Goal: Information Seeking & Learning: Learn about a topic

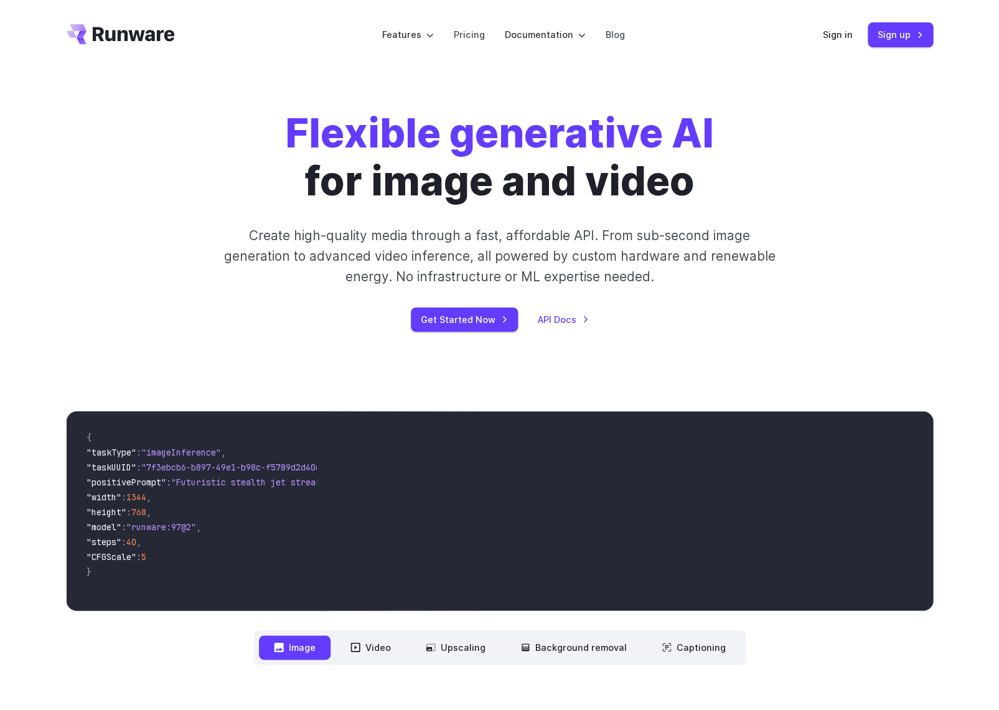
click at [154, 35] on icon "Go to /" at bounding box center [121, 34] width 108 height 20
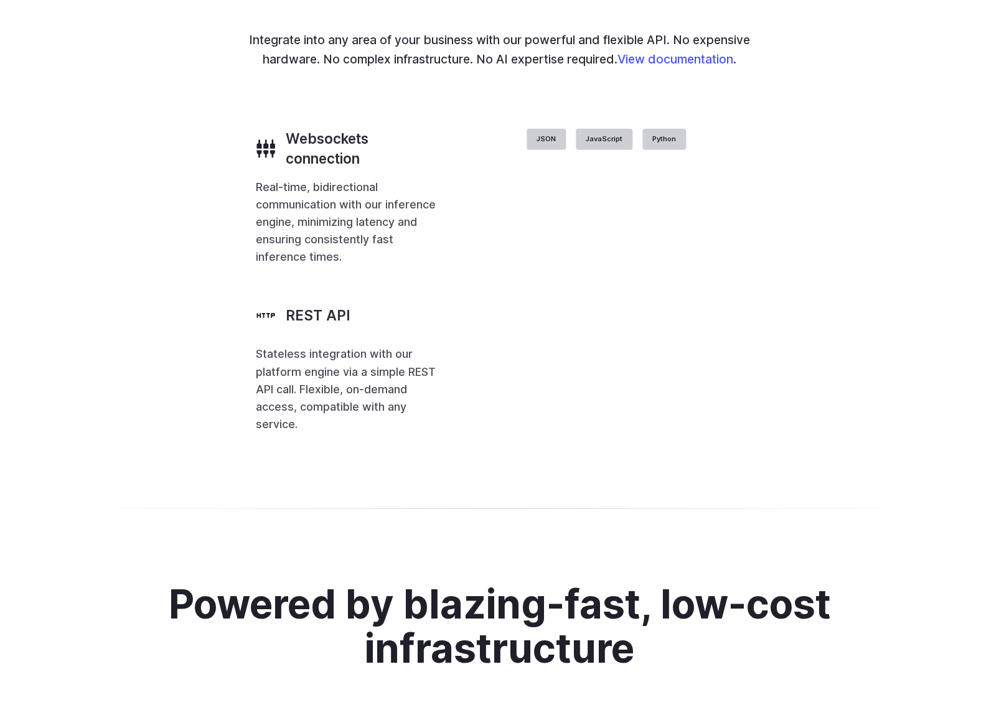
scroll to position [2411, 0]
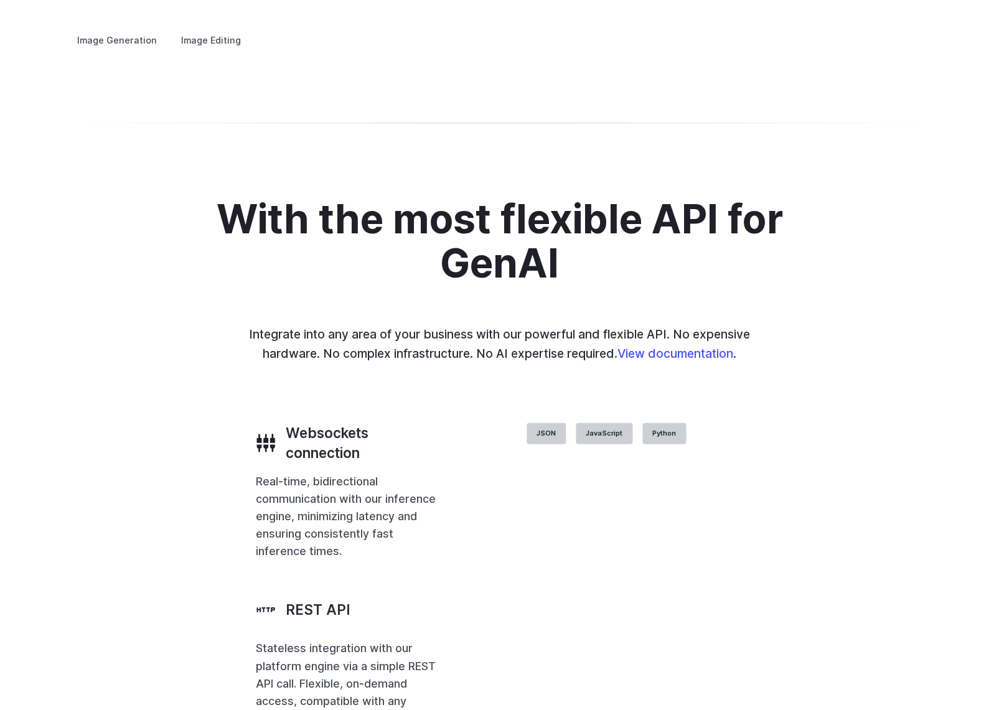
click at [0, 0] on h3 "Concept design" at bounding box center [0, 0] width 0 height 0
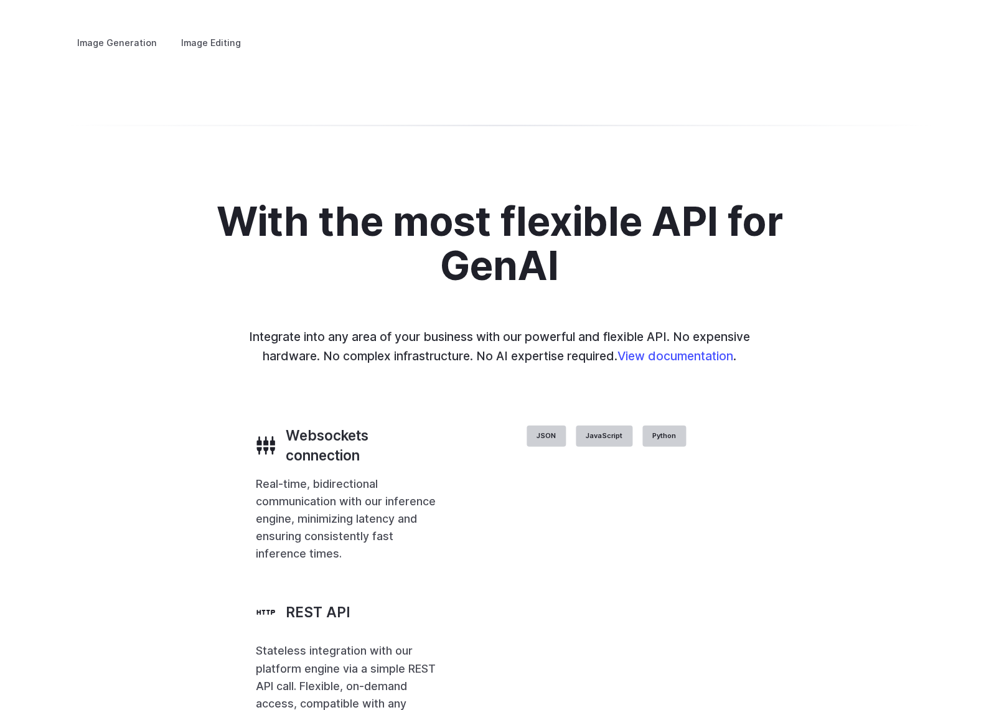
click at [0, 0] on summary "Creative styling" at bounding box center [0, 0] width 0 height 0
click at [0, 0] on summary "Architecture" at bounding box center [0, 0] width 0 height 0
click at [0, 0] on summary "Product design" at bounding box center [0, 0] width 0 height 0
click at [0, 0] on summary "Personalized assets" at bounding box center [0, 0] width 0 height 0
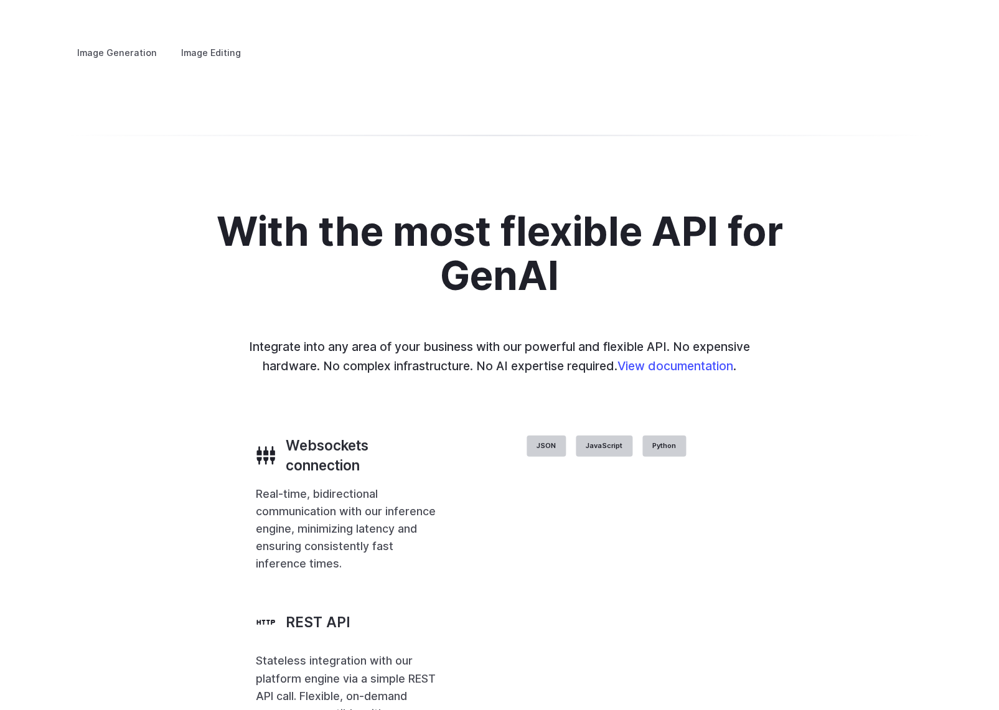
scroll to position [2373, 0]
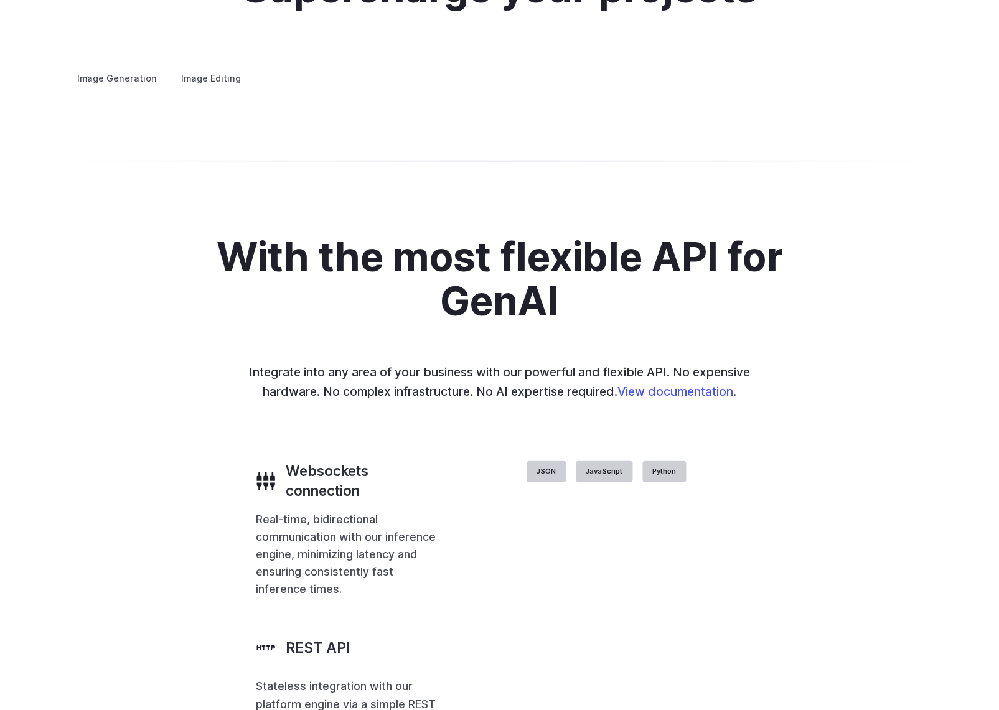
click at [207, 71] on label "Image Editing" at bounding box center [211, 78] width 81 height 22
click at [107, 67] on label "Image Generation" at bounding box center [117, 78] width 101 height 22
click at [181, 67] on label "Image Editing" at bounding box center [211, 78] width 81 height 22
click at [0, 0] on h3 "Inpainting" at bounding box center [0, 0] width 0 height 0
click at [0, 0] on h3 "Outpainting" at bounding box center [0, 0] width 0 height 0
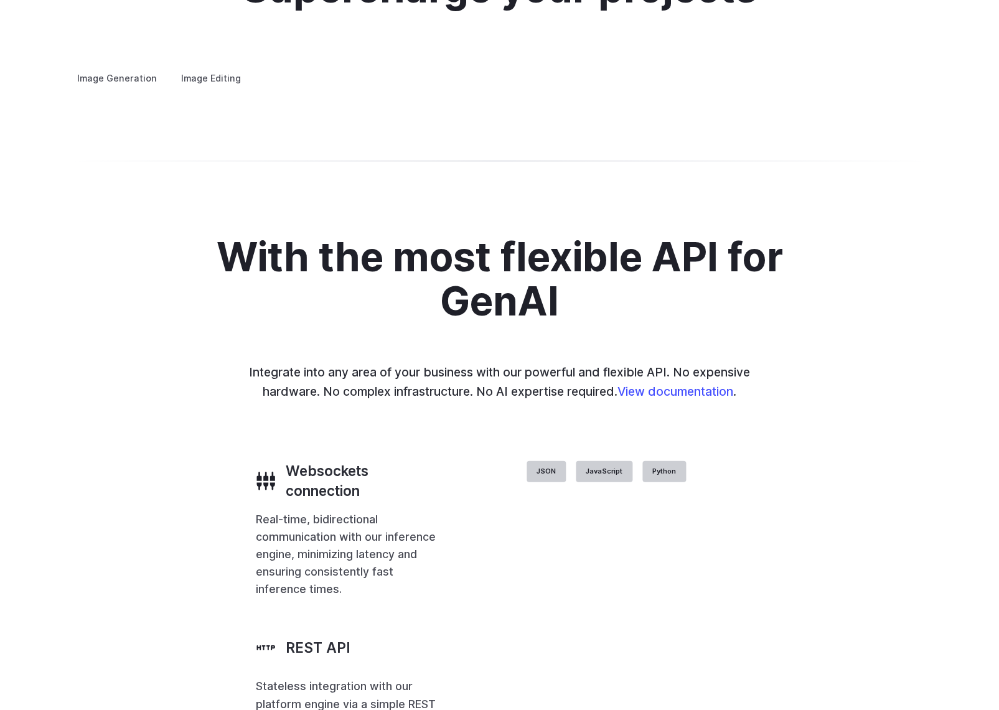
click at [0, 0] on h3 "Upscaling" at bounding box center [0, 0] width 0 height 0
click at [141, 67] on label "Image Generation" at bounding box center [117, 78] width 101 height 22
click at [206, 67] on label "Image Editing" at bounding box center [211, 78] width 81 height 22
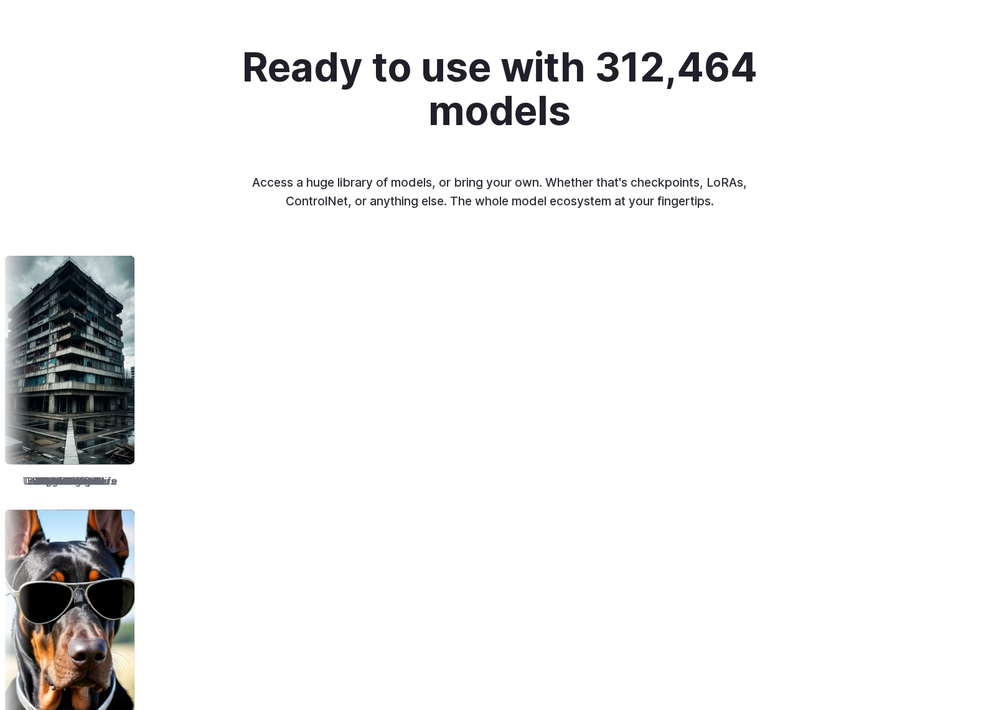
scroll to position [1622, 0]
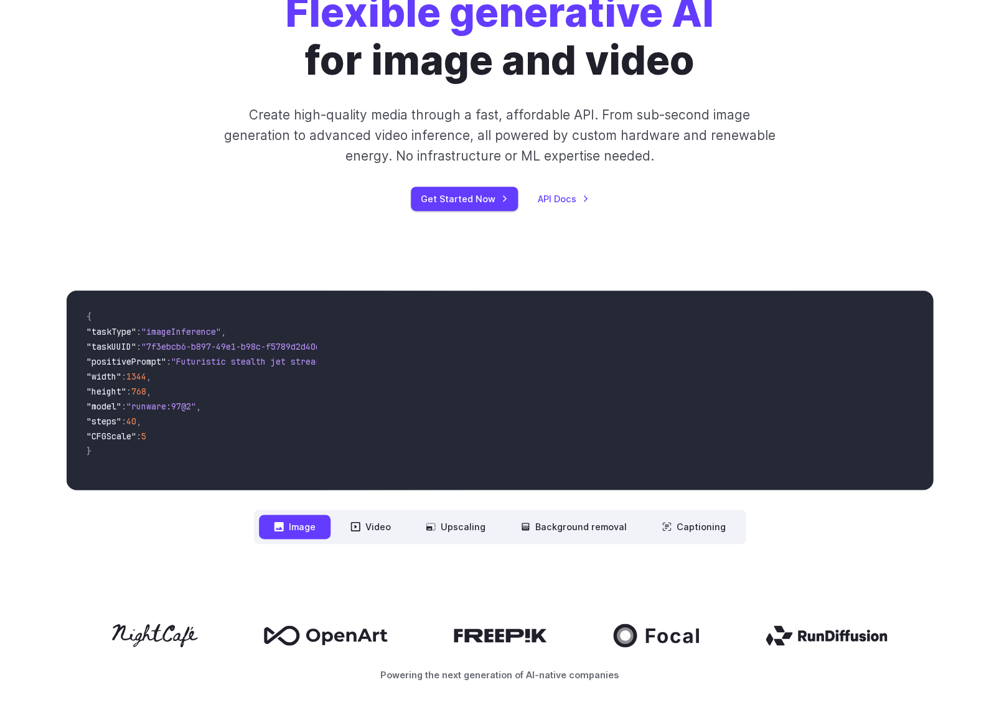
scroll to position [0, 0]
